Goal: Information Seeking & Learning: Learn about a topic

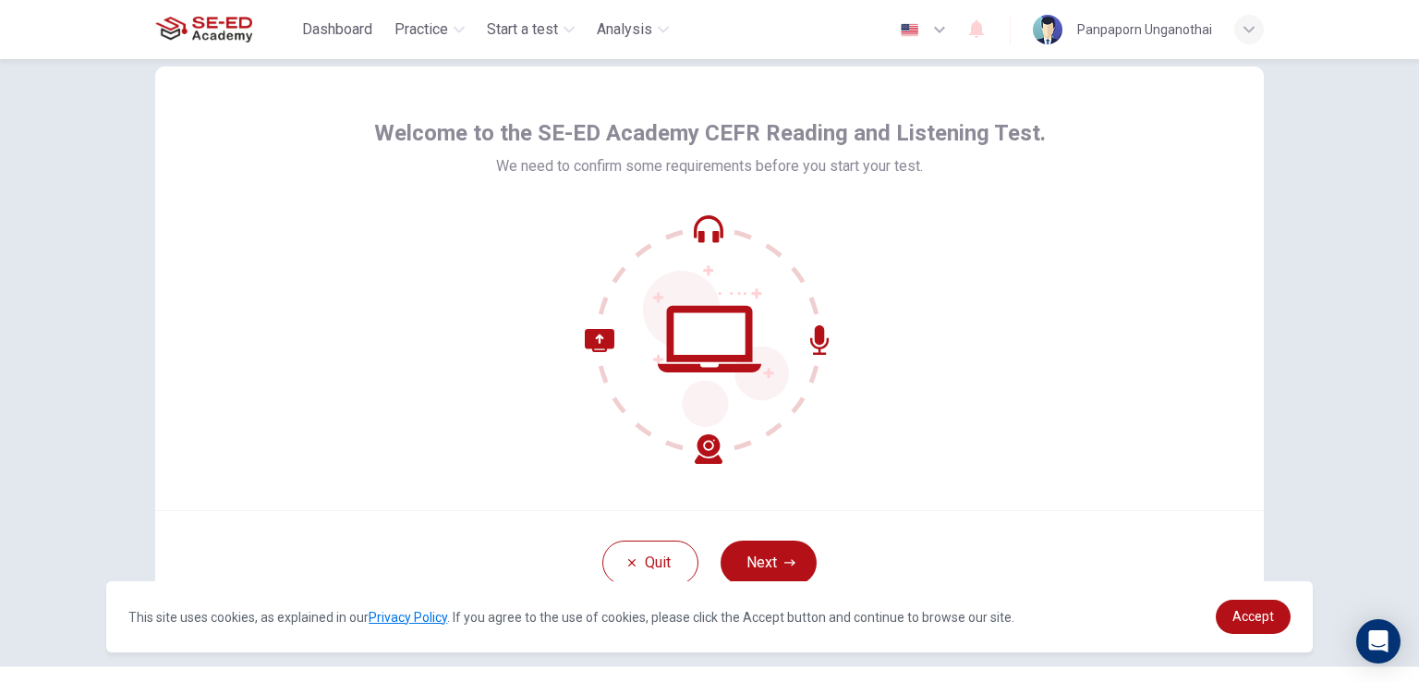
scroll to position [88, 0]
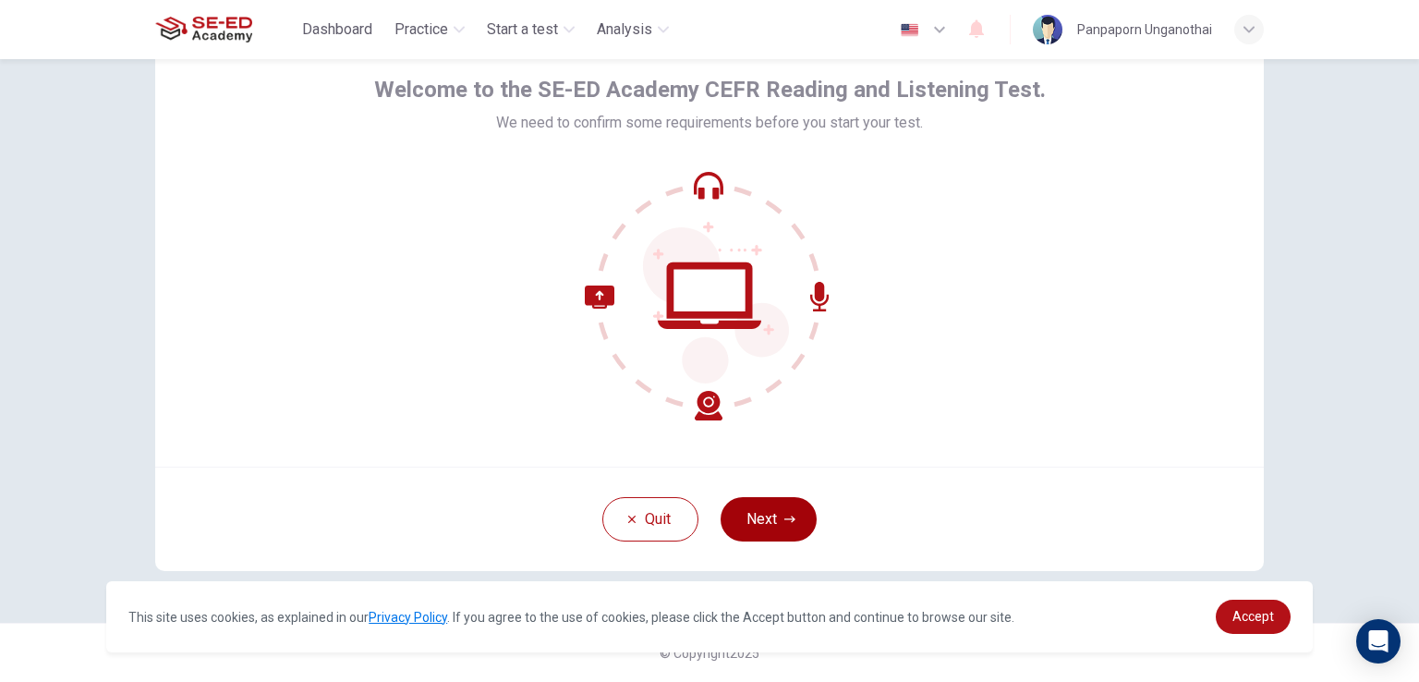
click at [768, 506] on button "Next" at bounding box center [768, 519] width 96 height 44
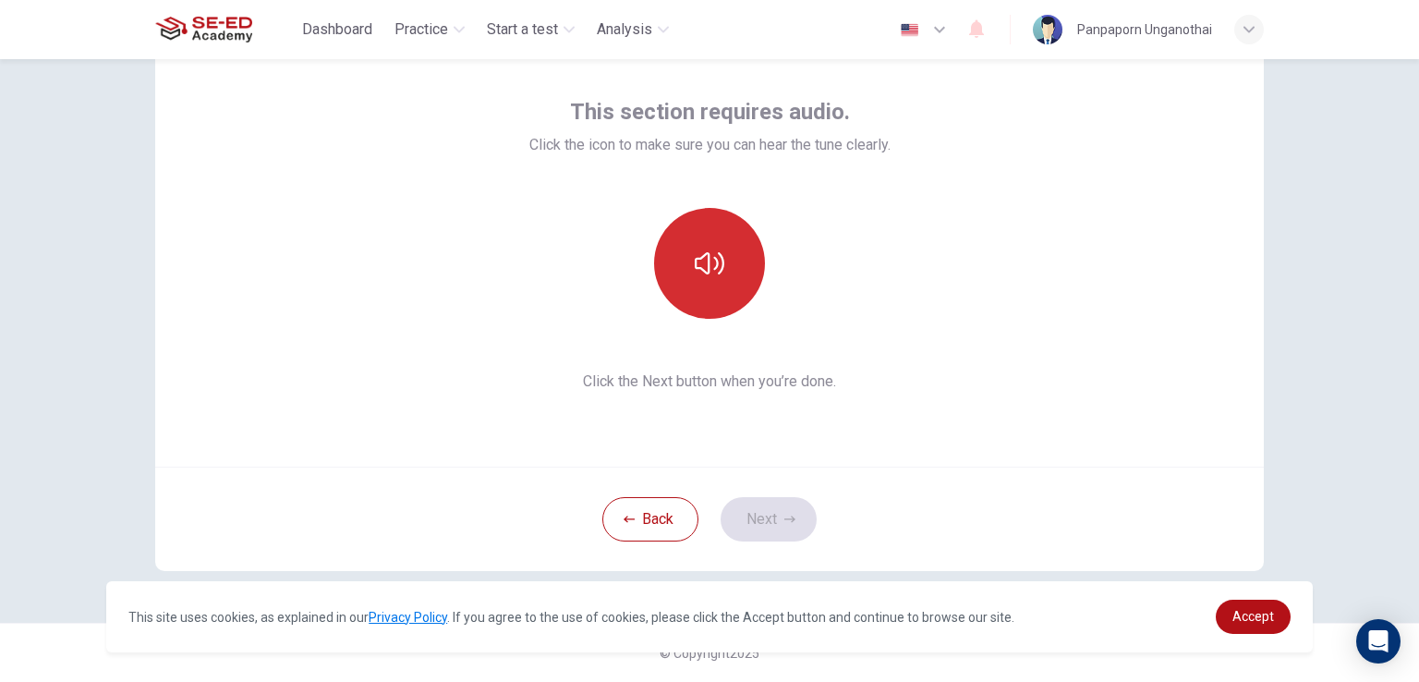
click at [742, 263] on button "button" at bounding box center [709, 263] width 111 height 111
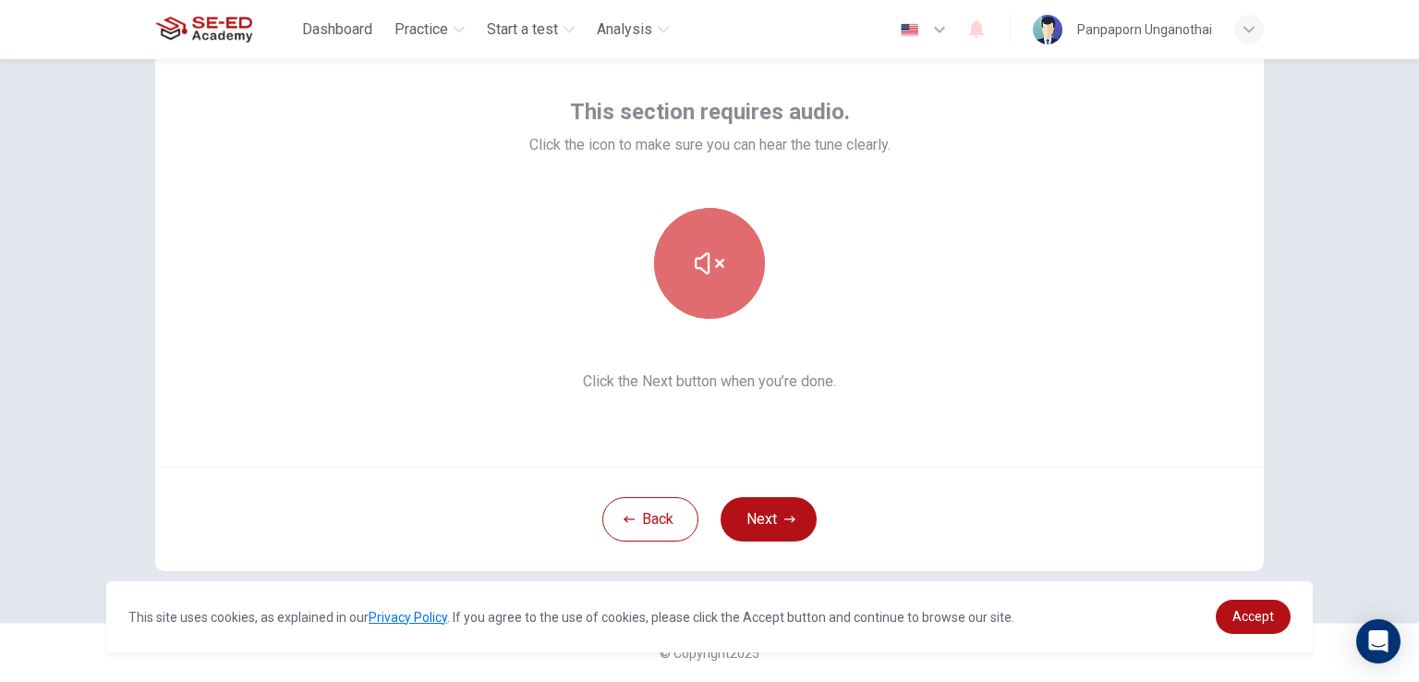
click at [719, 278] on button "button" at bounding box center [709, 263] width 111 height 111
click at [712, 308] on button "button" at bounding box center [709, 263] width 111 height 111
click at [709, 311] on button "button" at bounding box center [709, 263] width 111 height 111
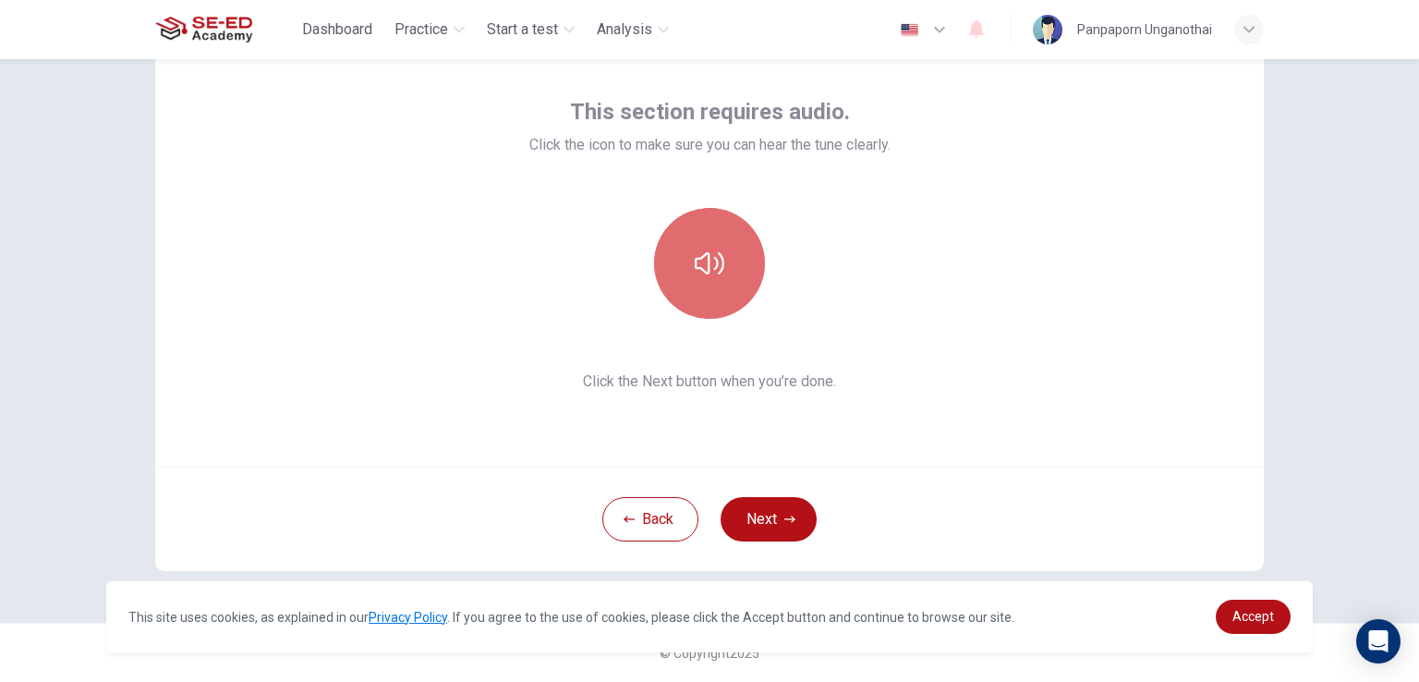
click at [678, 275] on button "button" at bounding box center [709, 263] width 111 height 111
click at [676, 289] on button "button" at bounding box center [709, 263] width 111 height 111
click at [1378, 515] on div "This section requires audio. Click the icon to make sure you can hear the tune …" at bounding box center [709, 370] width 1419 height 623
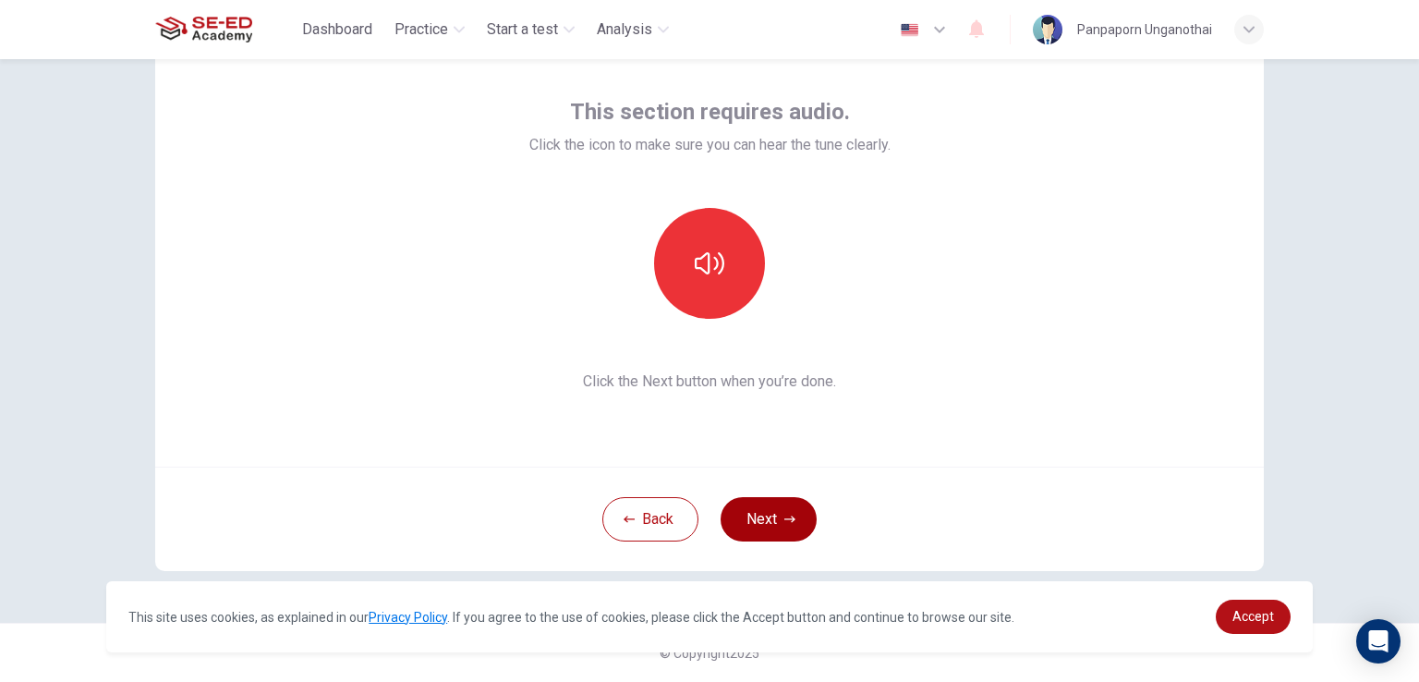
click at [784, 522] on icon "button" at bounding box center [789, 519] width 11 height 11
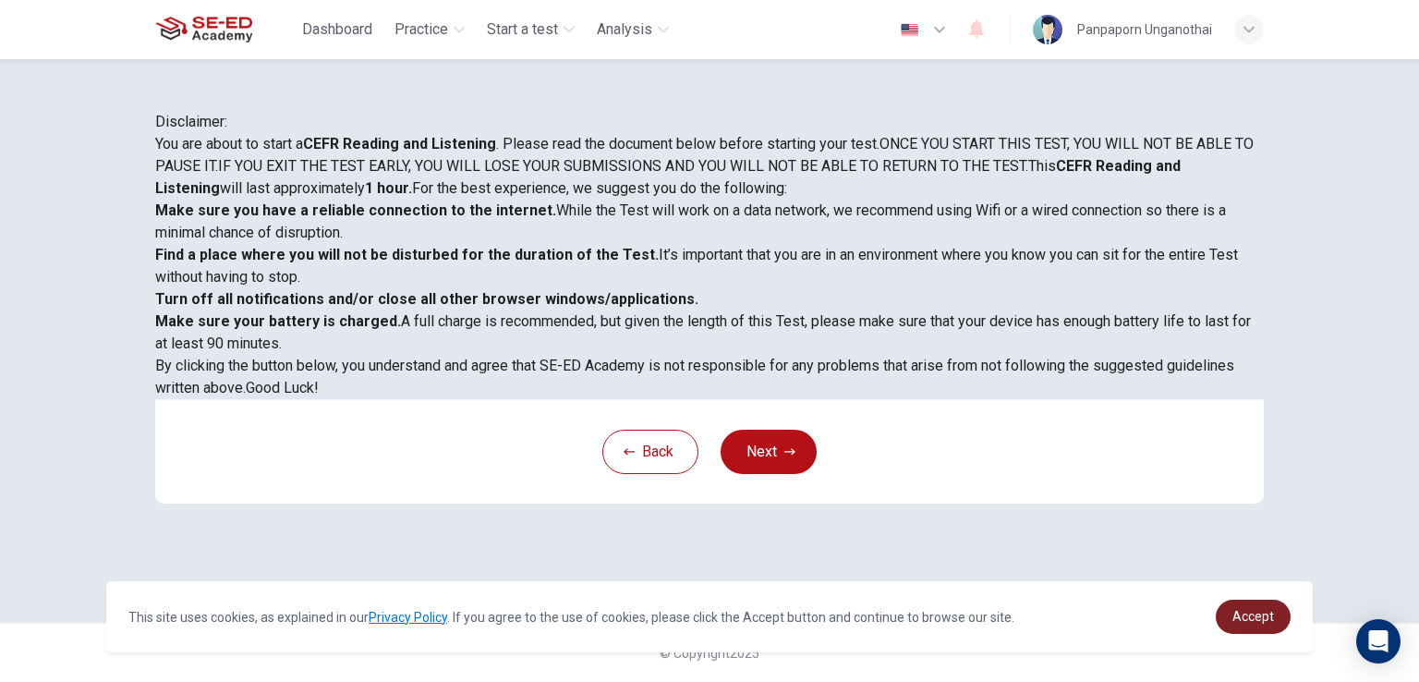
click at [1238, 610] on span "Accept" at bounding box center [1253, 616] width 42 height 15
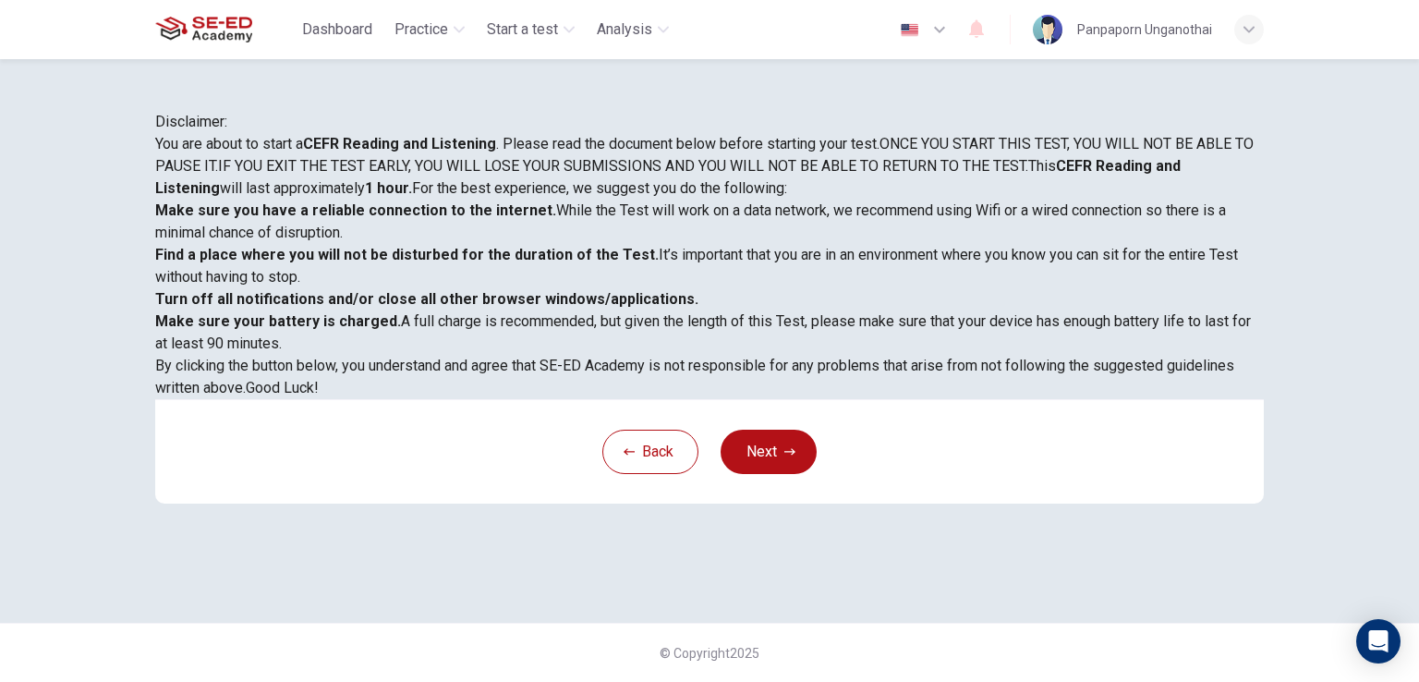
scroll to position [345, 0]
click at [772, 503] on div "Back Next" at bounding box center [709, 451] width 1108 height 104
click at [772, 474] on button "Next" at bounding box center [768, 451] width 96 height 44
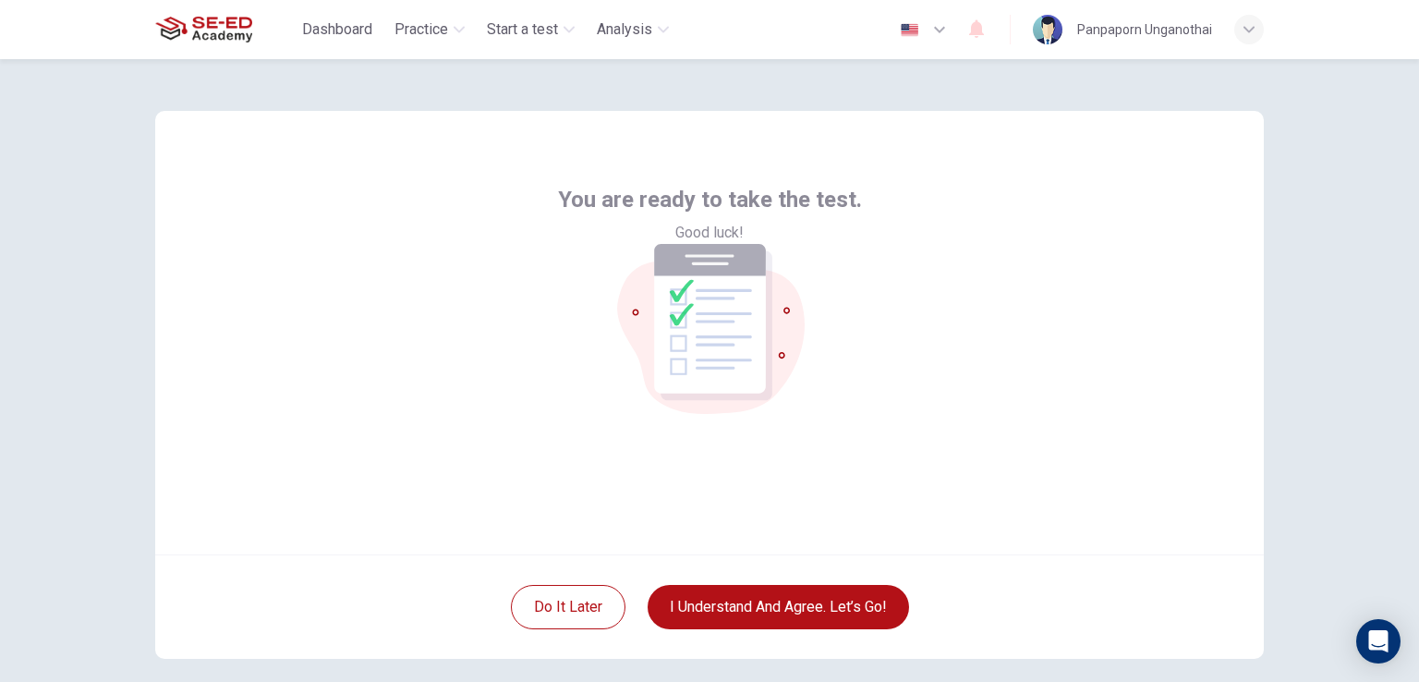
scroll to position [88, 0]
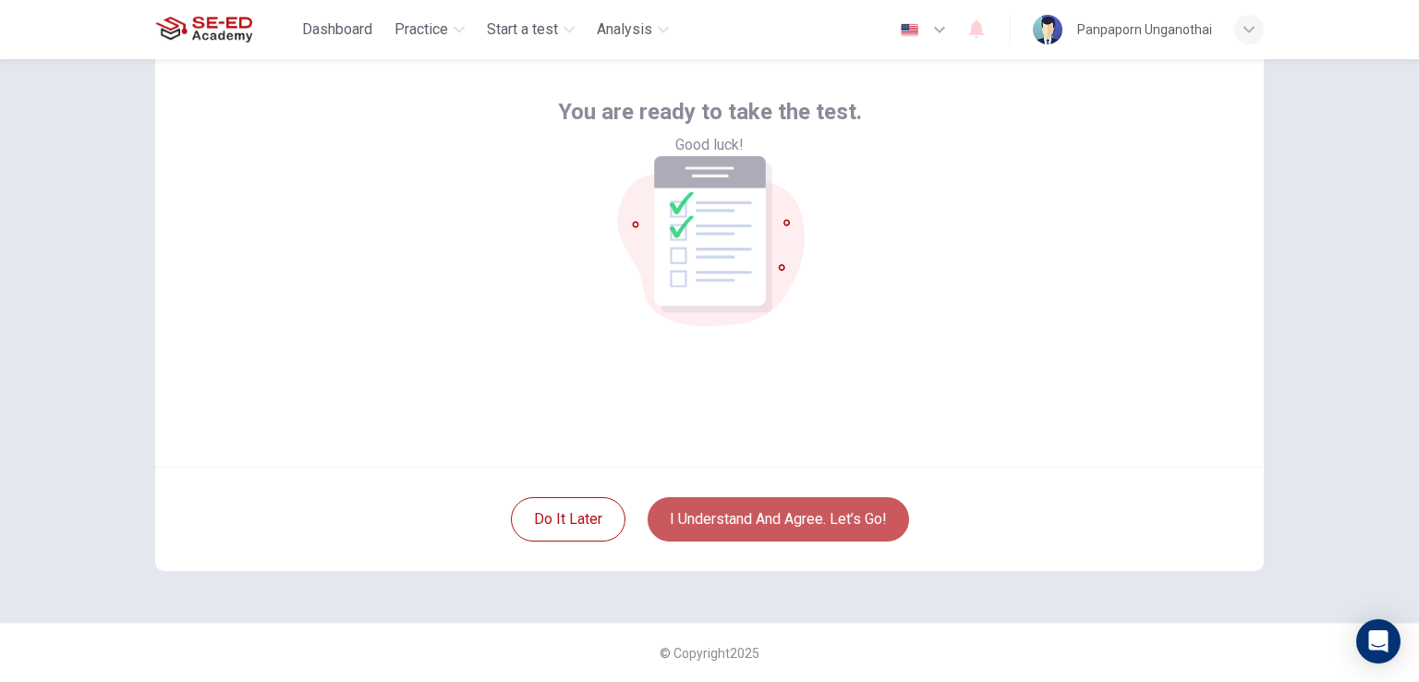
click at [772, 533] on button "I understand and agree. Let’s go!" at bounding box center [777, 519] width 261 height 44
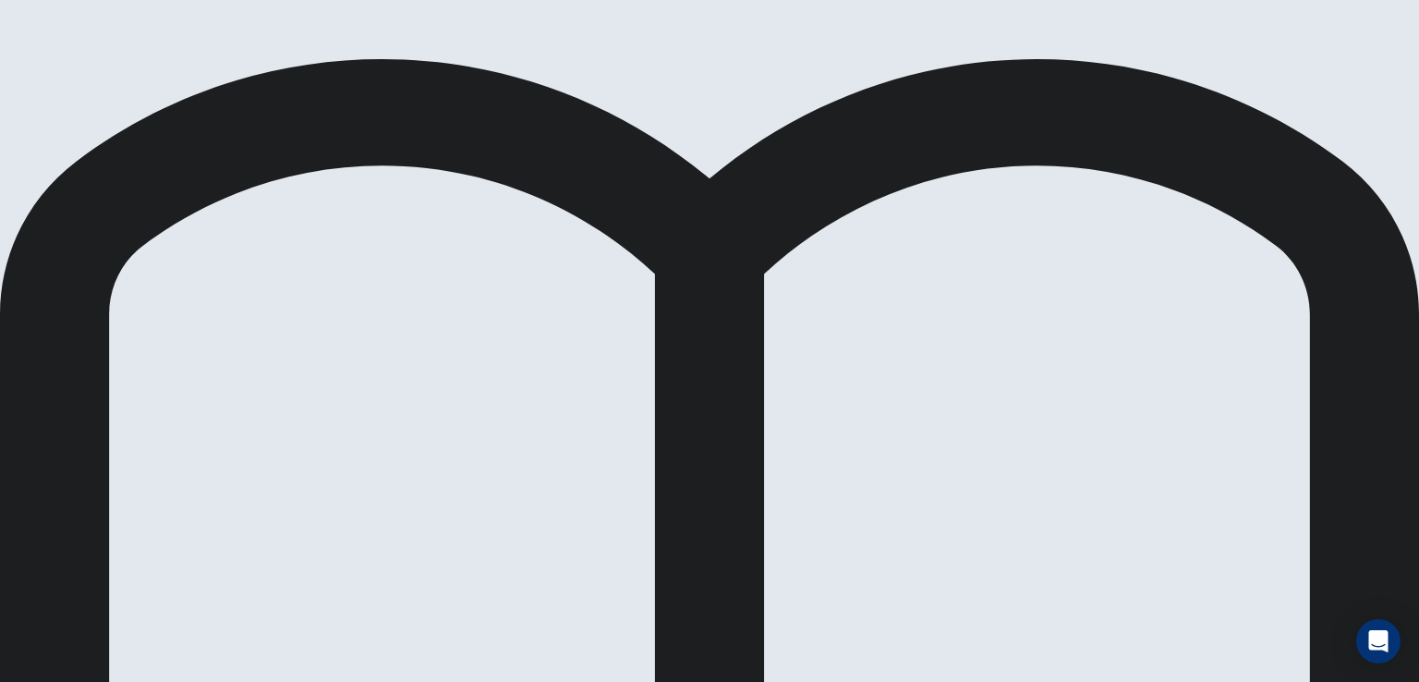
scroll to position [33, 0]
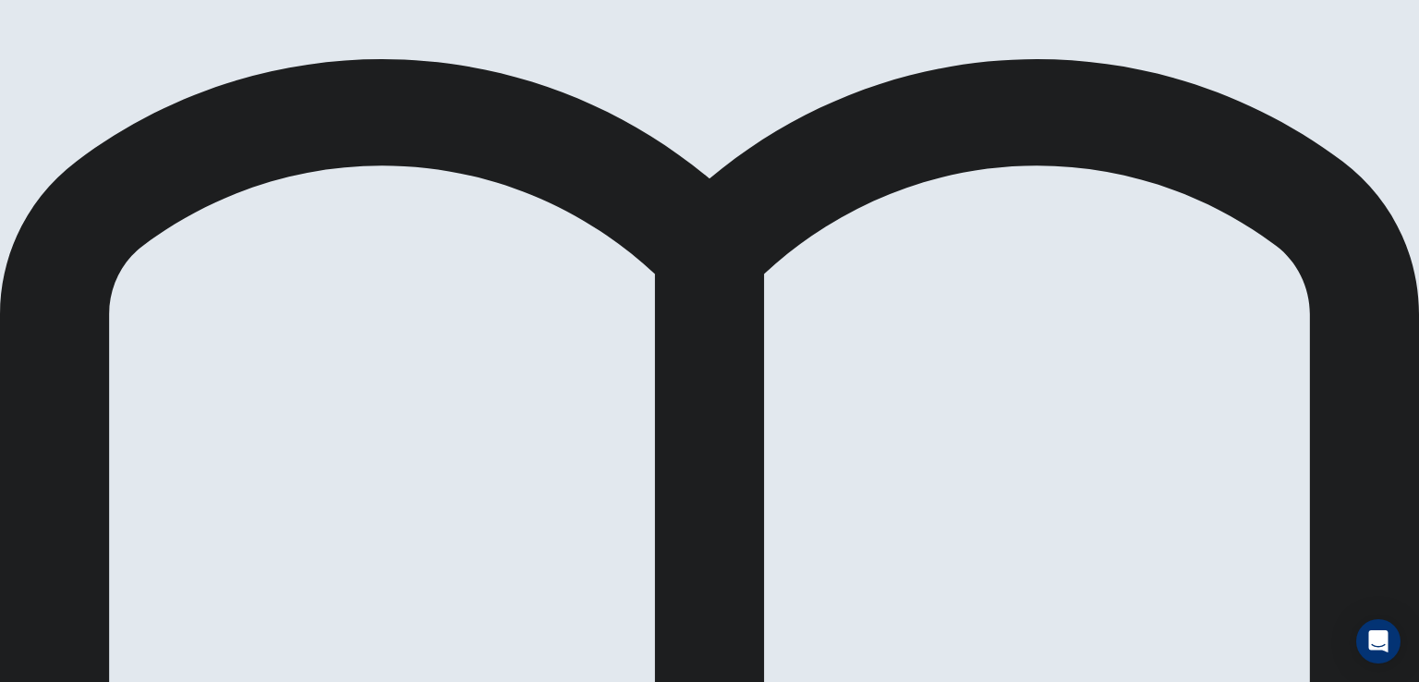
drag, startPoint x: 222, startPoint y: 339, endPoint x: 523, endPoint y: 296, distance: 304.1
drag, startPoint x: 218, startPoint y: 265, endPoint x: 522, endPoint y: 359, distance: 318.1
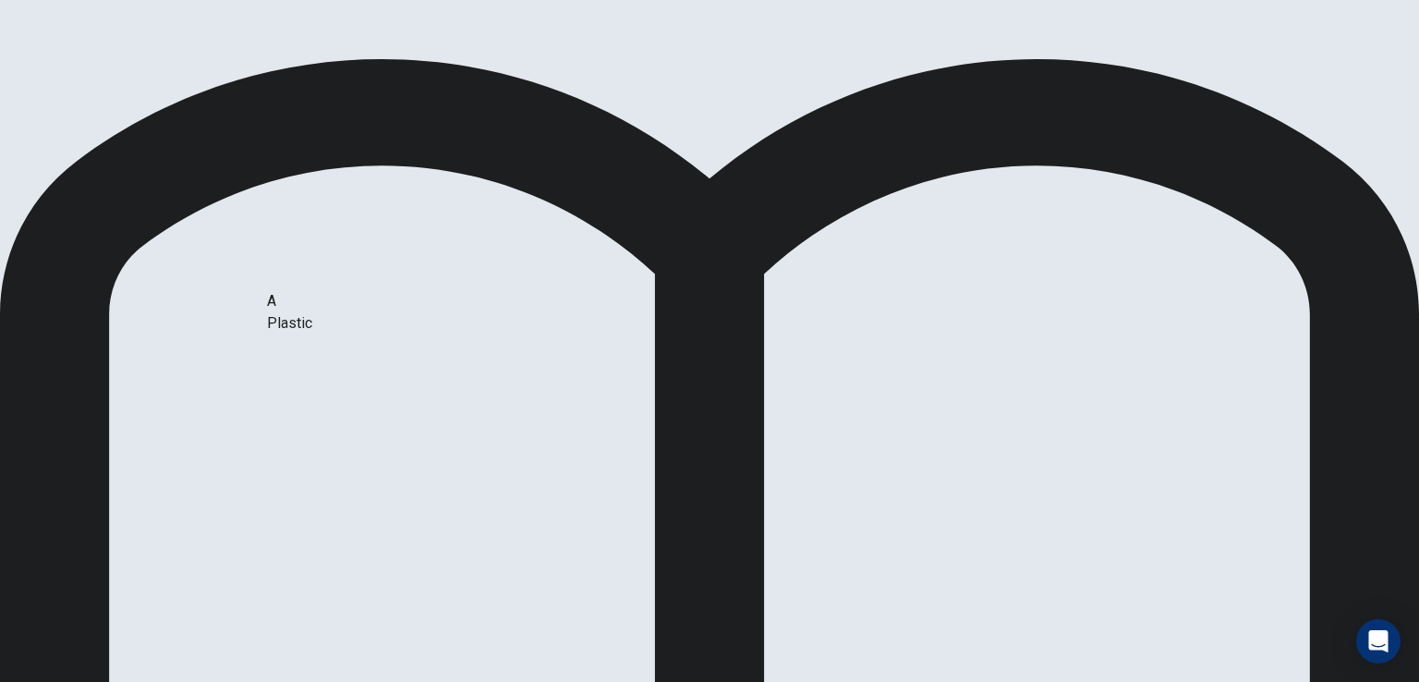
drag, startPoint x: 595, startPoint y: 298, endPoint x: 376, endPoint y: 341, distance: 223.0
drag, startPoint x: 580, startPoint y: 296, endPoint x: 277, endPoint y: 359, distance: 309.4
drag, startPoint x: 218, startPoint y: 496, endPoint x: 545, endPoint y: 392, distance: 343.2
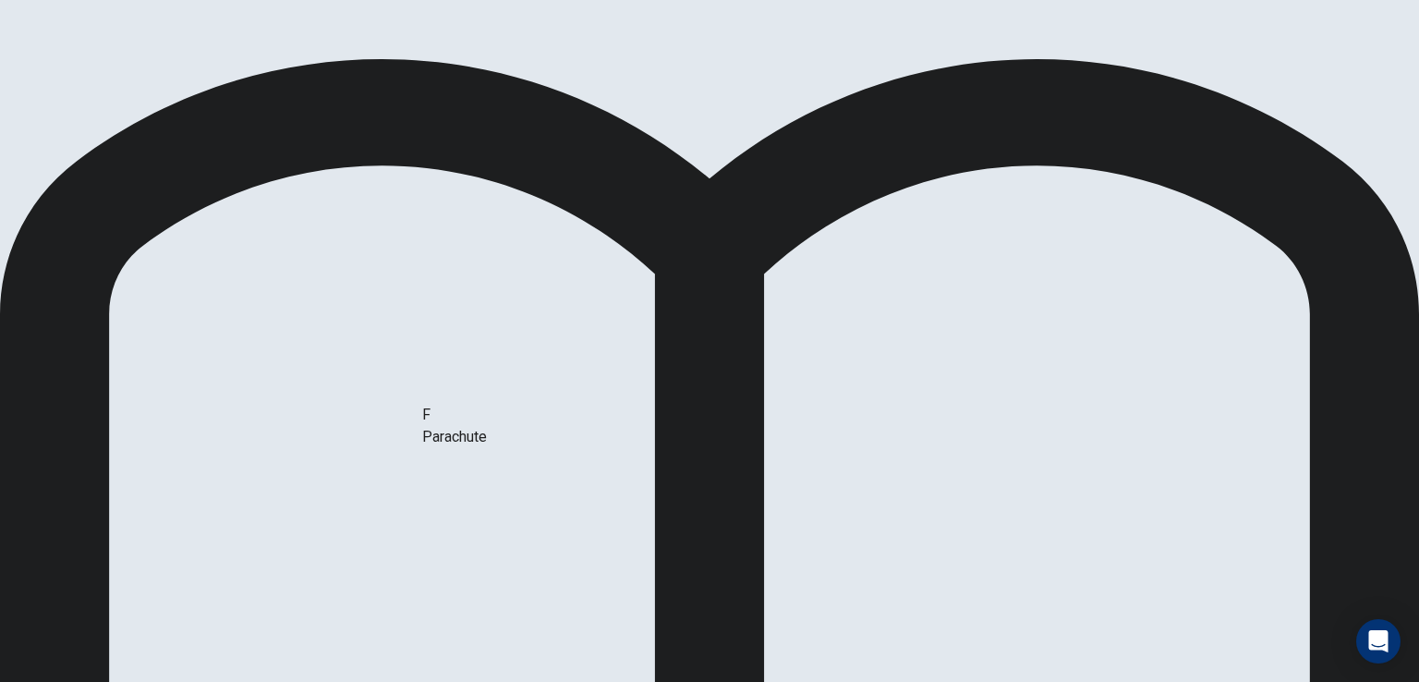
drag, startPoint x: 262, startPoint y: 483, endPoint x: 510, endPoint y: 379, distance: 268.6
drag, startPoint x: 272, startPoint y: 489, endPoint x: 558, endPoint y: 433, distance: 290.7
drag, startPoint x: 212, startPoint y: 498, endPoint x: 684, endPoint y: 455, distance: 474.8
drag, startPoint x: 293, startPoint y: 496, endPoint x: 524, endPoint y: 412, distance: 245.7
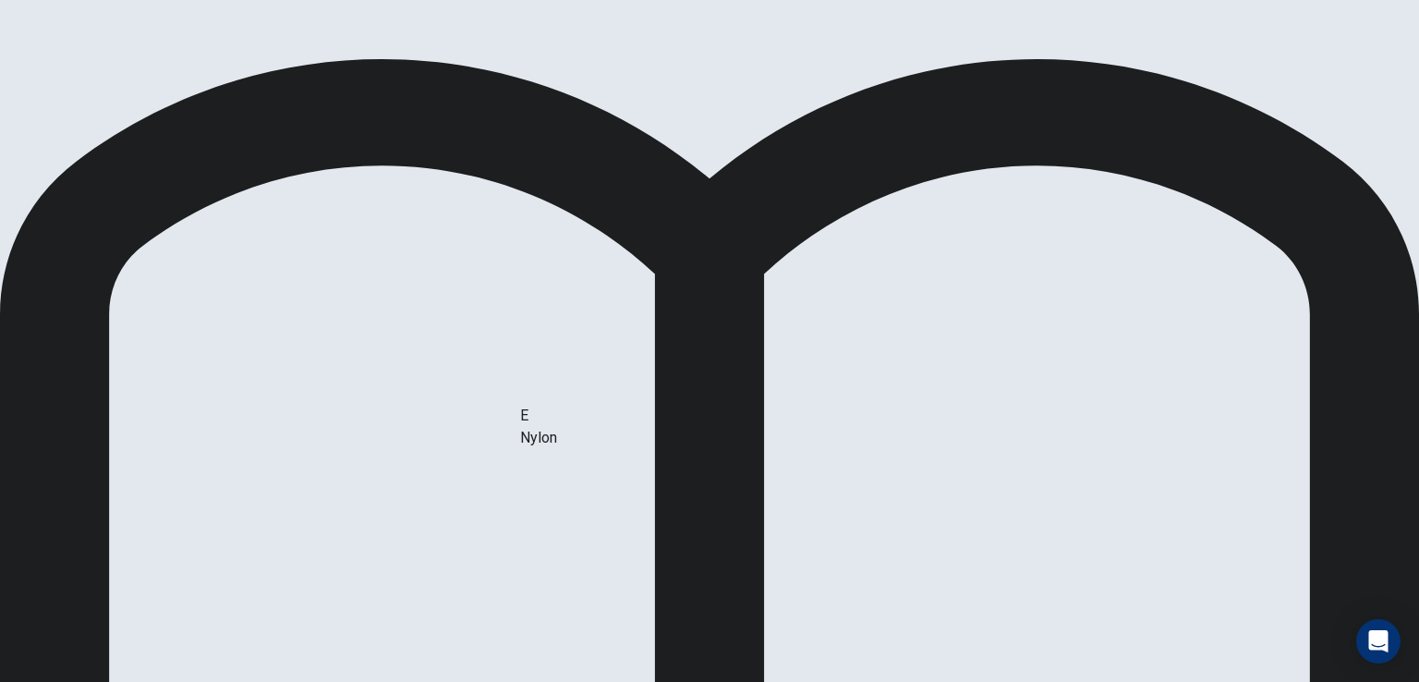
drag, startPoint x: 217, startPoint y: 500, endPoint x: 560, endPoint y: 417, distance: 352.4
drag, startPoint x: 215, startPoint y: 489, endPoint x: 550, endPoint y: 400, distance: 346.8
drag, startPoint x: 547, startPoint y: 357, endPoint x: 425, endPoint y: 378, distance: 123.6
drag, startPoint x: 621, startPoint y: 300, endPoint x: 320, endPoint y: 404, distance: 317.5
drag, startPoint x: 620, startPoint y: 331, endPoint x: 354, endPoint y: 388, distance: 272.1
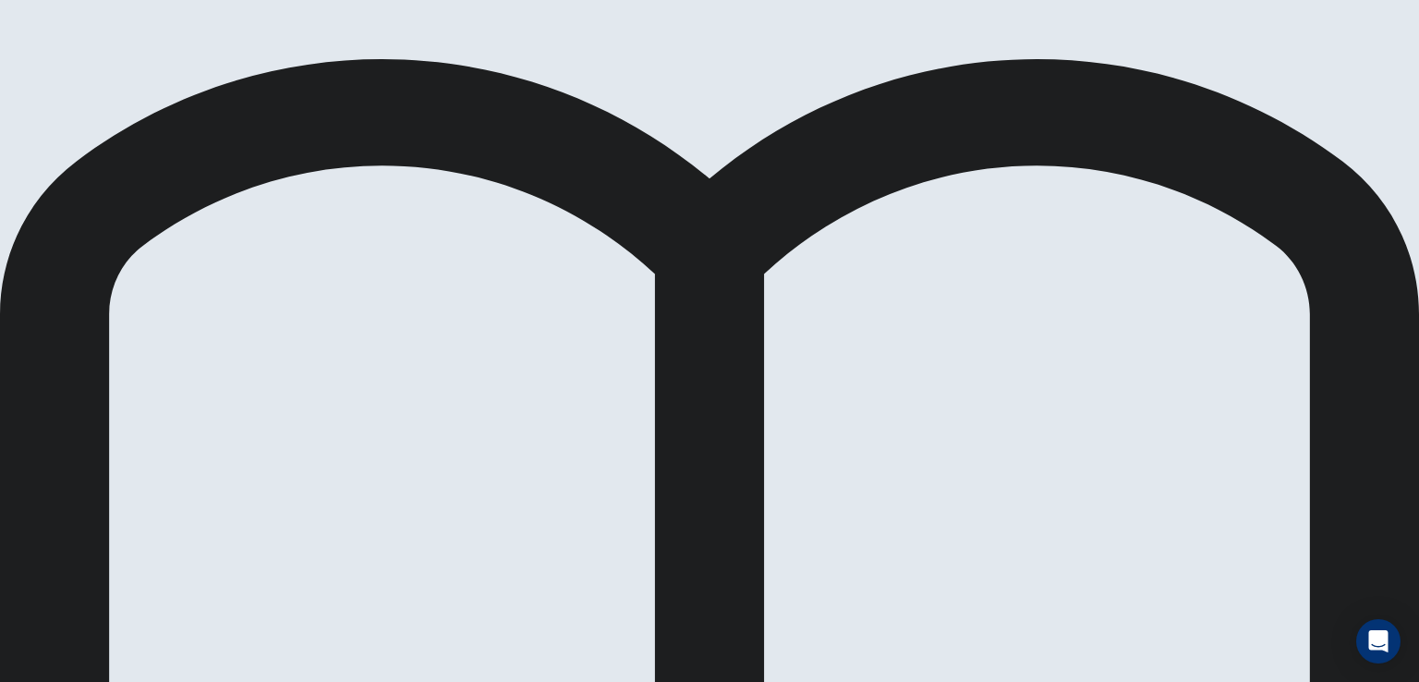
drag, startPoint x: 565, startPoint y: 286, endPoint x: 334, endPoint y: 365, distance: 243.9
drag, startPoint x: 299, startPoint y: 416, endPoint x: 596, endPoint y: 306, distance: 316.2
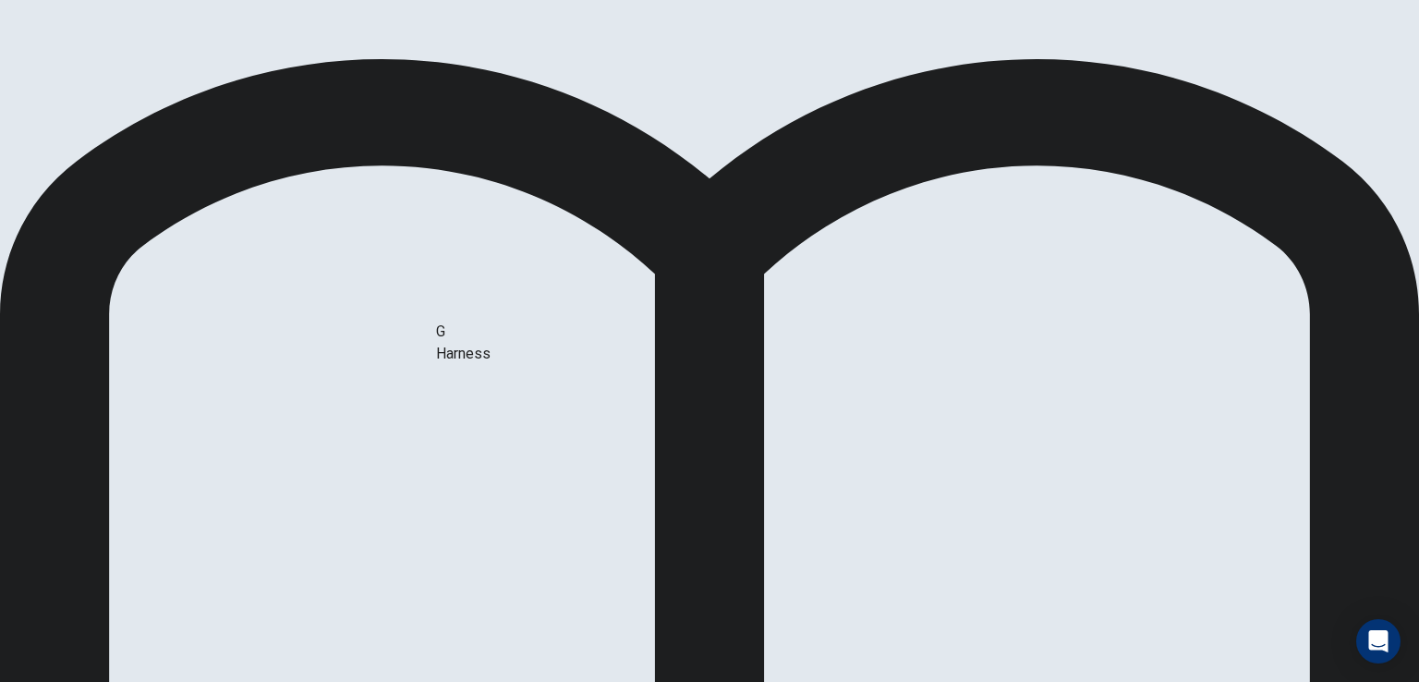
drag, startPoint x: 282, startPoint y: 495, endPoint x: 550, endPoint y: 347, distance: 305.9
drag, startPoint x: 321, startPoint y: 276, endPoint x: 991, endPoint y: 285, distance: 669.7
drag, startPoint x: 324, startPoint y: 356, endPoint x: 916, endPoint y: 318, distance: 593.2
drag, startPoint x: 282, startPoint y: 367, endPoint x: 507, endPoint y: 359, distance: 225.5
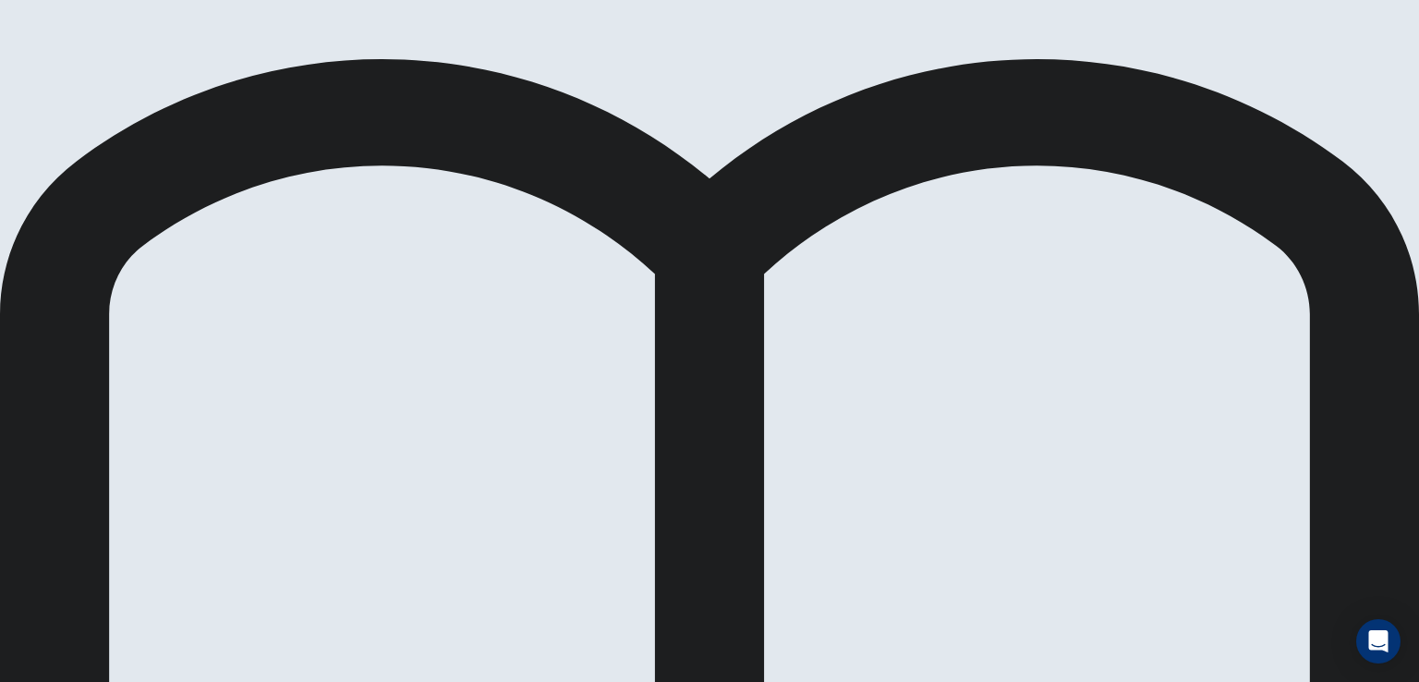
drag, startPoint x: 280, startPoint y: 348, endPoint x: 944, endPoint y: 412, distance: 667.1
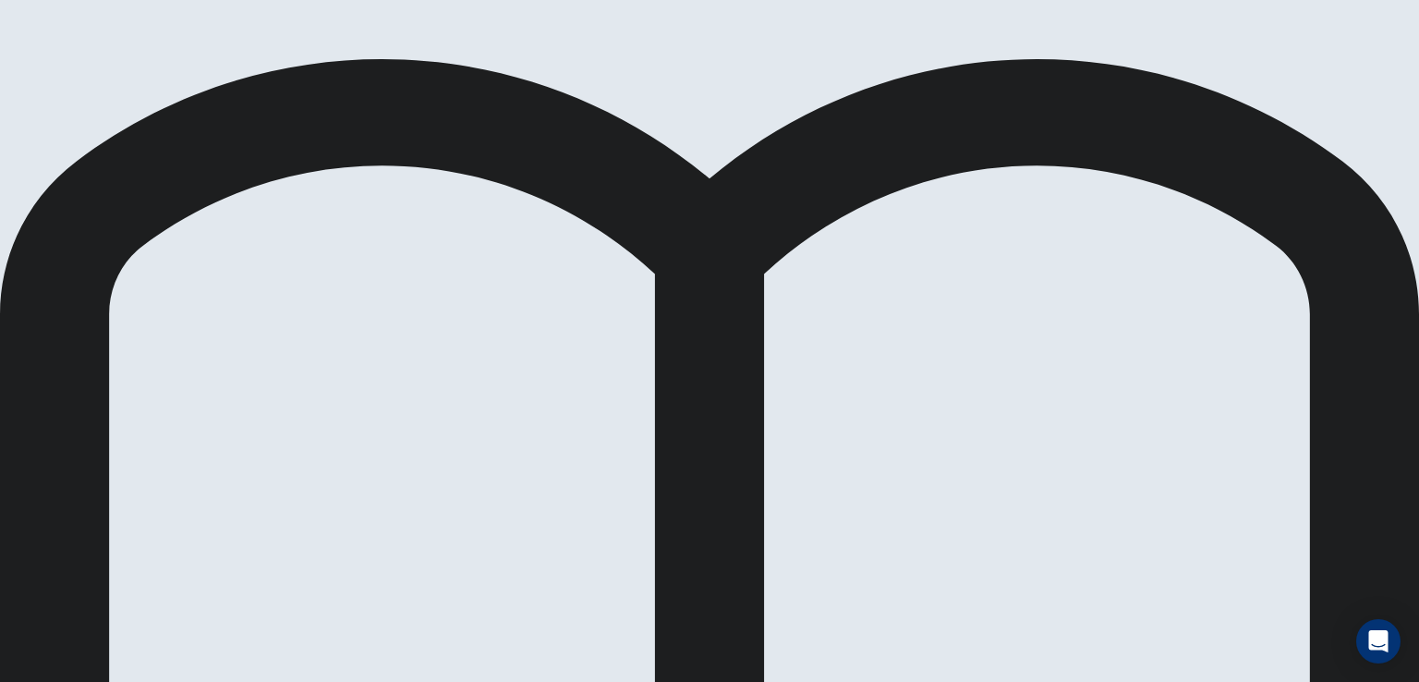
scroll to position [652, 0]
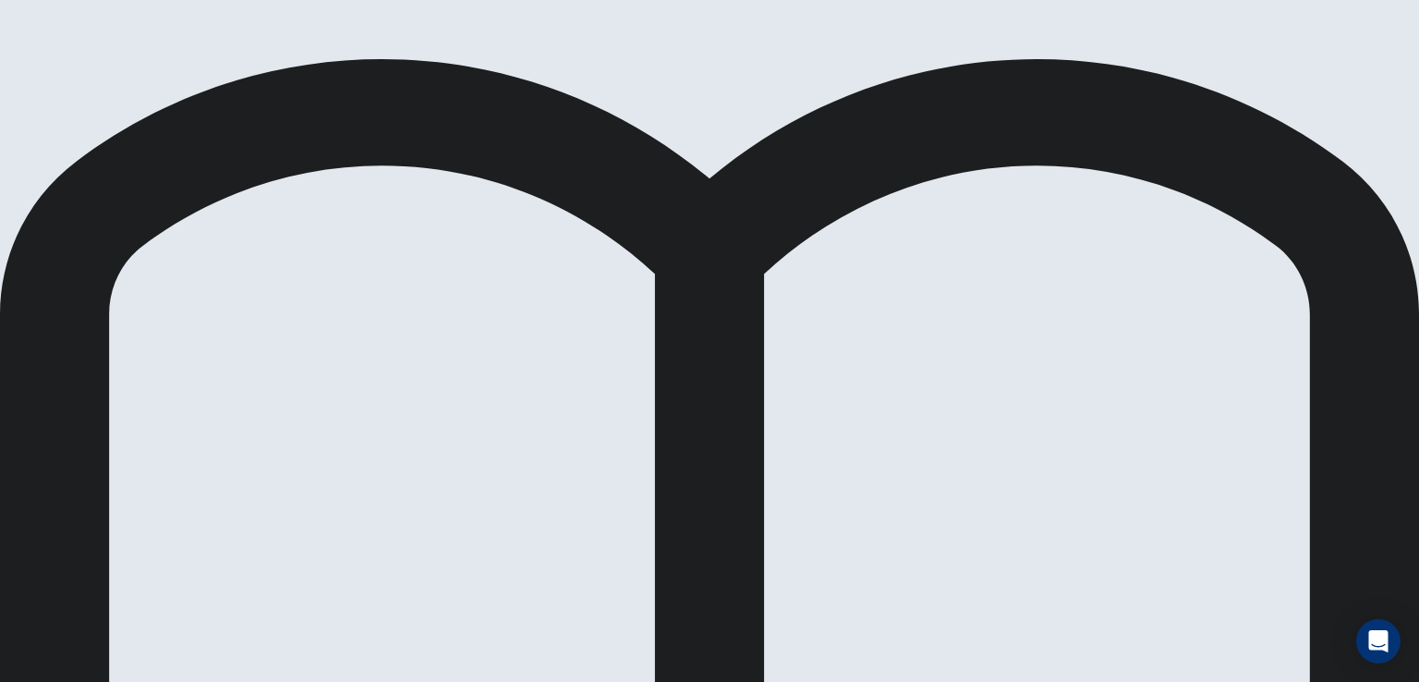
drag, startPoint x: 308, startPoint y: 321, endPoint x: 1020, endPoint y: 296, distance: 711.6
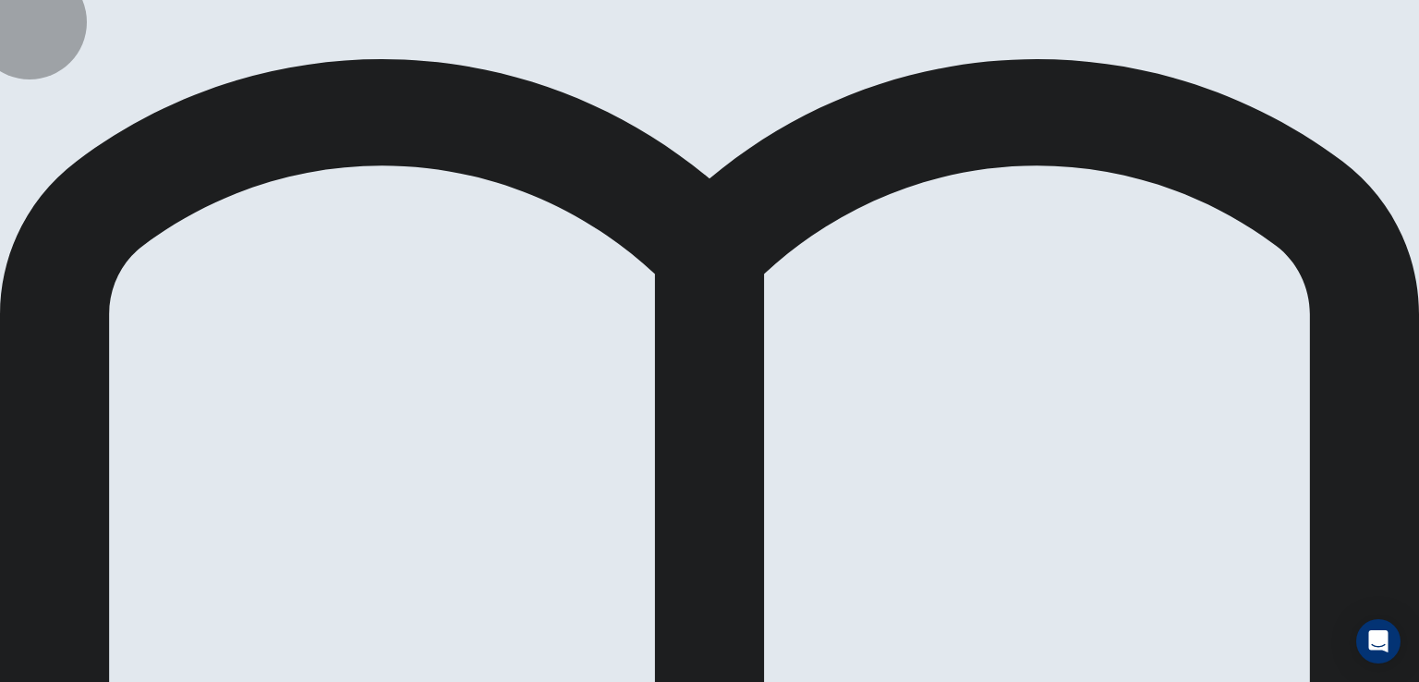
drag, startPoint x: 292, startPoint y: 489, endPoint x: 307, endPoint y: 458, distance: 33.9
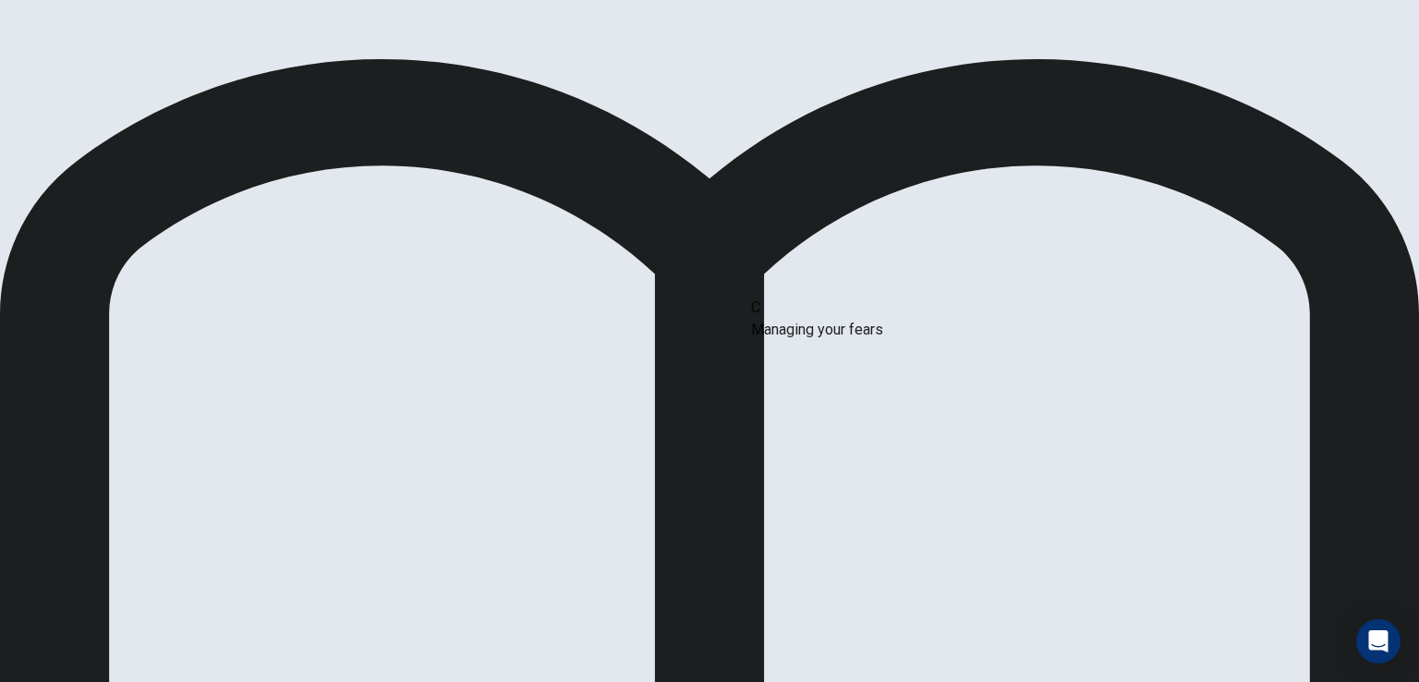
drag, startPoint x: 341, startPoint y: 411, endPoint x: 949, endPoint y: 318, distance: 615.8
drag, startPoint x: 308, startPoint y: 251, endPoint x: 1021, endPoint y: 352, distance: 720.1
drag, startPoint x: 258, startPoint y: 480, endPoint x: 569, endPoint y: 319, distance: 350.7
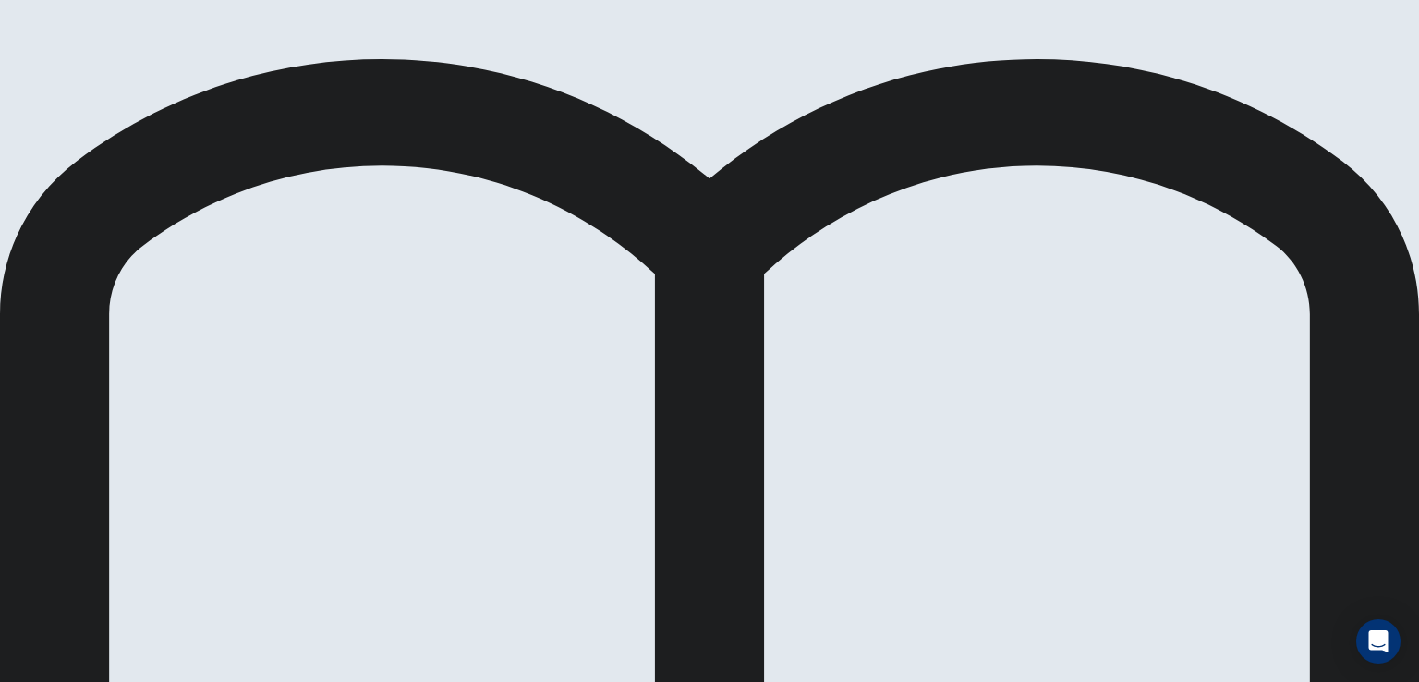
drag, startPoint x: 321, startPoint y: 263, endPoint x: 1058, endPoint y: 309, distance: 738.5
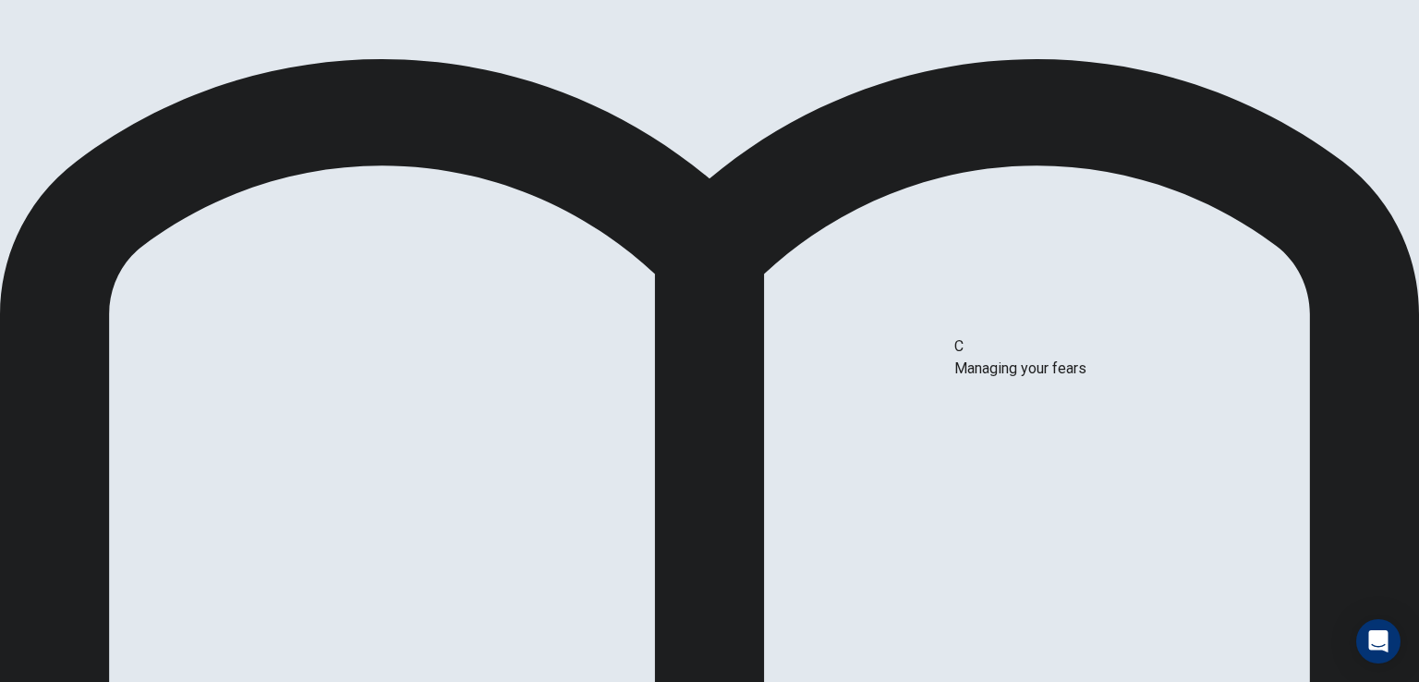
drag, startPoint x: 325, startPoint y: 354, endPoint x: 1085, endPoint y: 385, distance: 760.8
drag, startPoint x: 290, startPoint y: 488, endPoint x: 623, endPoint y: 297, distance: 383.9
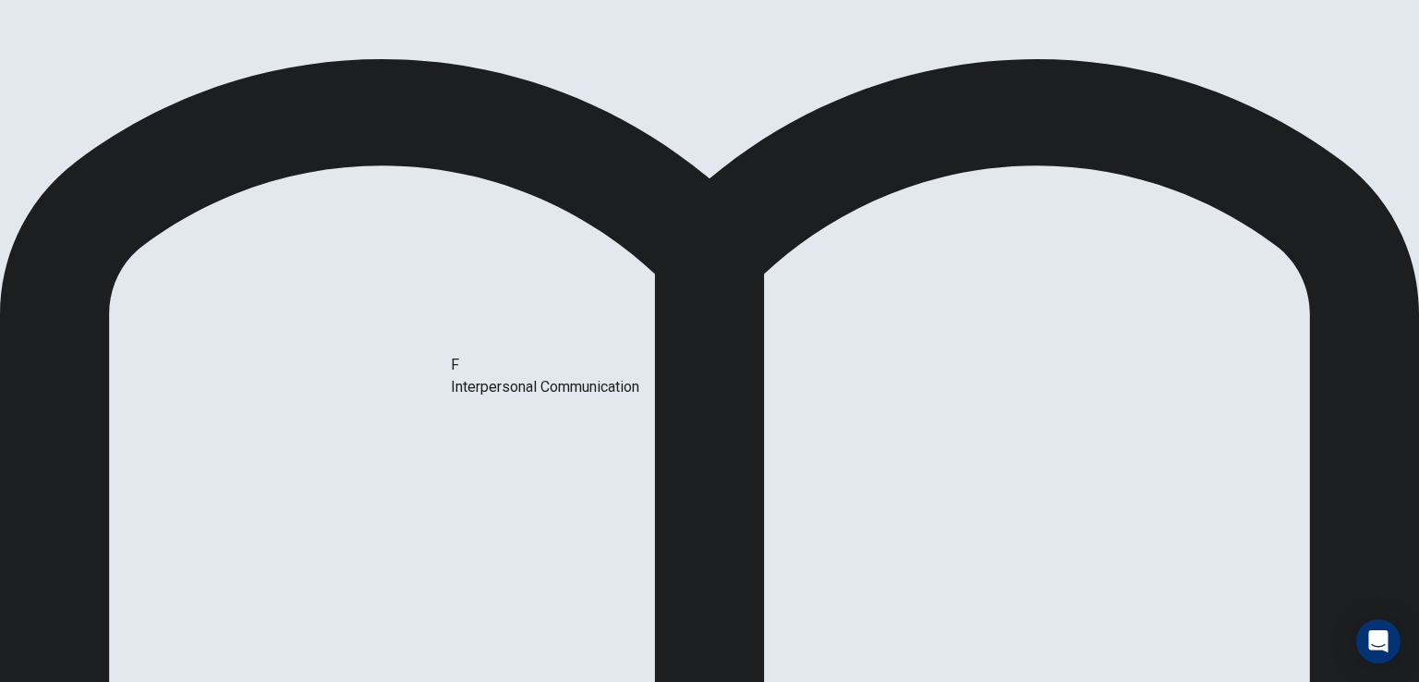
drag, startPoint x: 340, startPoint y: 482, endPoint x: 627, endPoint y: 361, distance: 311.7
drag, startPoint x: 376, startPoint y: 335, endPoint x: 686, endPoint y: 429, distance: 324.3
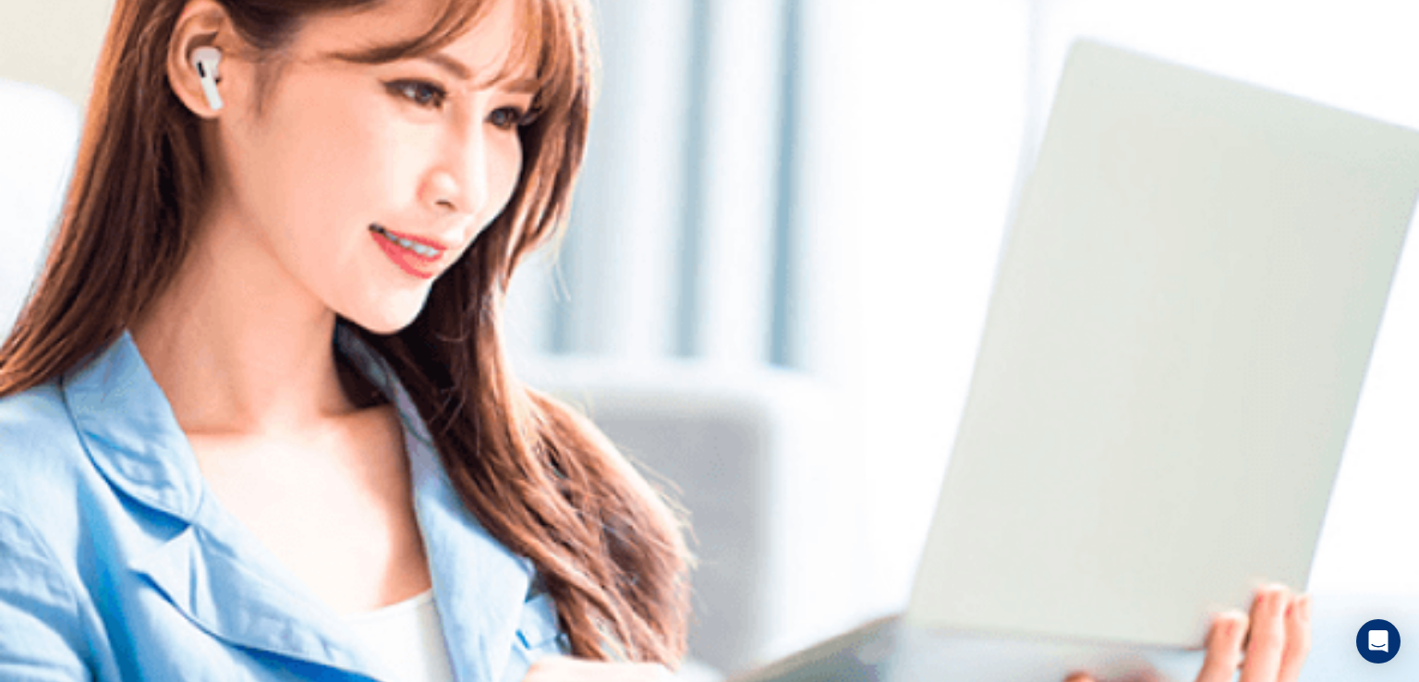
drag, startPoint x: 1246, startPoint y: 375, endPoint x: 1177, endPoint y: 316, distance: 91.1
